Goal: Task Accomplishment & Management: Manage account settings

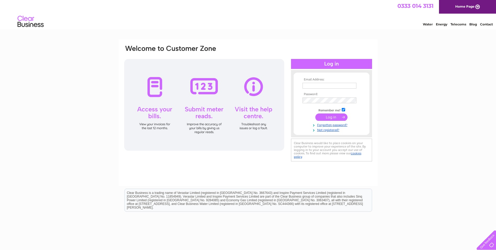
type input "[EMAIL_ADDRESS][DOMAIN_NAME]"
click at [336, 118] on input "submit" at bounding box center [331, 116] width 32 height 7
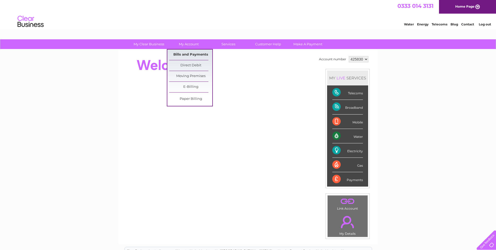
click at [188, 53] on link "Bills and Payments" at bounding box center [190, 54] width 43 height 10
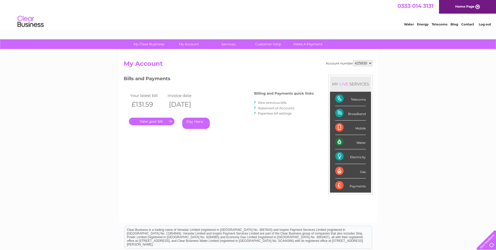
click at [148, 122] on link "." at bounding box center [152, 121] width 46 height 8
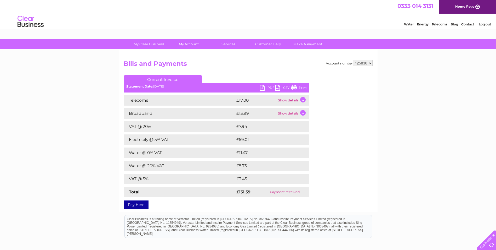
click at [269, 86] on link "PDF" at bounding box center [268, 88] width 16 height 8
